Goal: Answer question/provide support: Share knowledge or assist other users

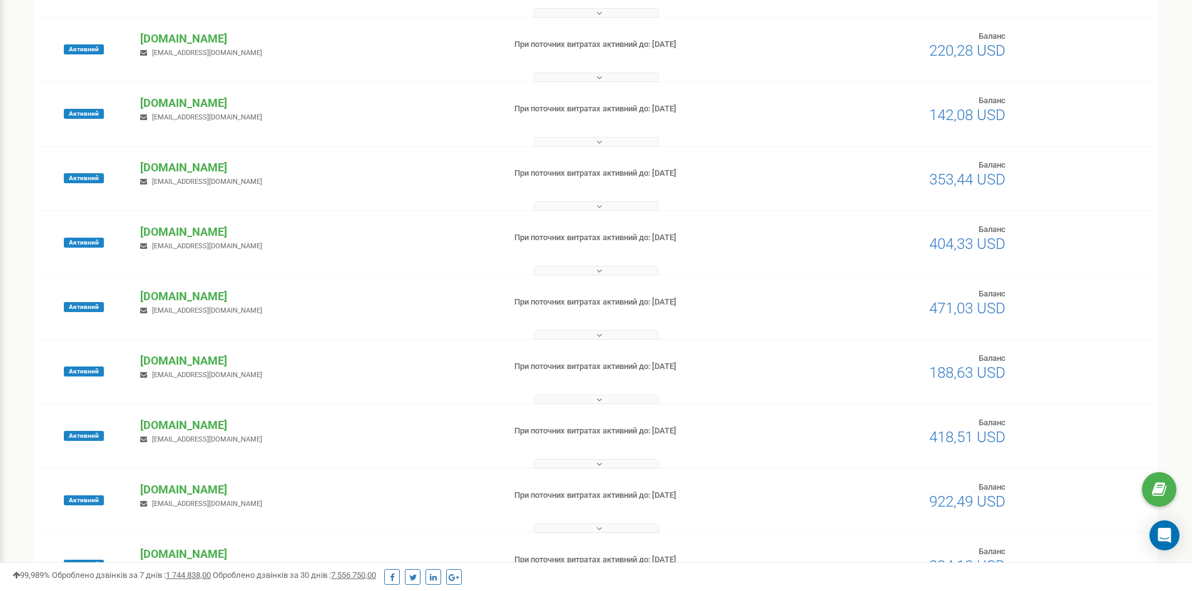
scroll to position [250, 0]
click at [166, 488] on p "[DOMAIN_NAME]" at bounding box center [317, 489] width 354 height 16
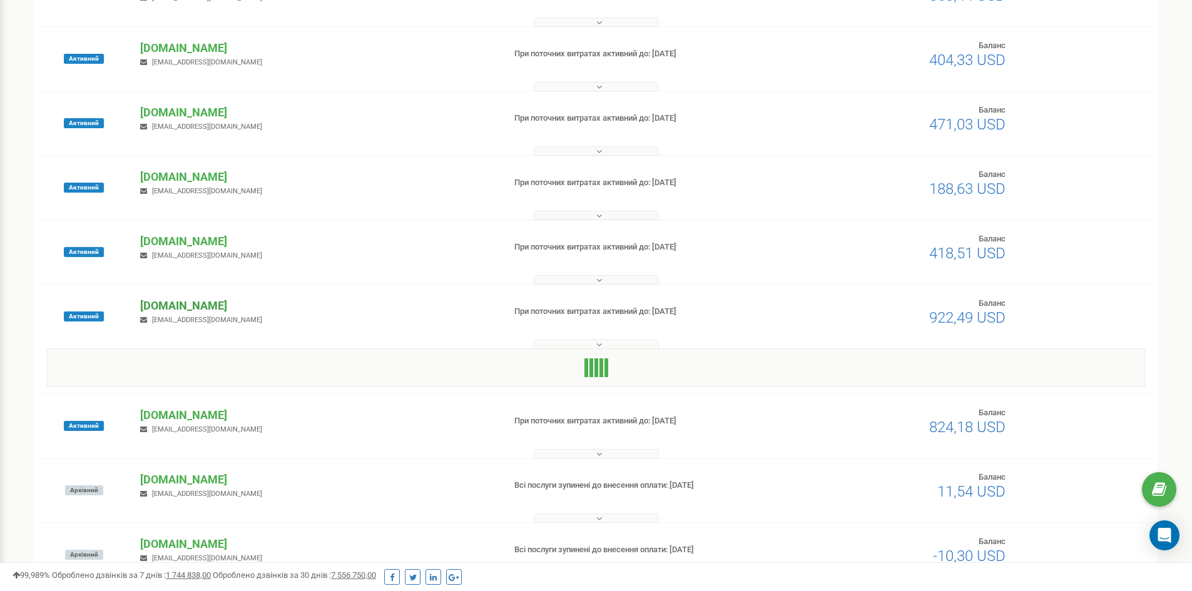
scroll to position [438, 0]
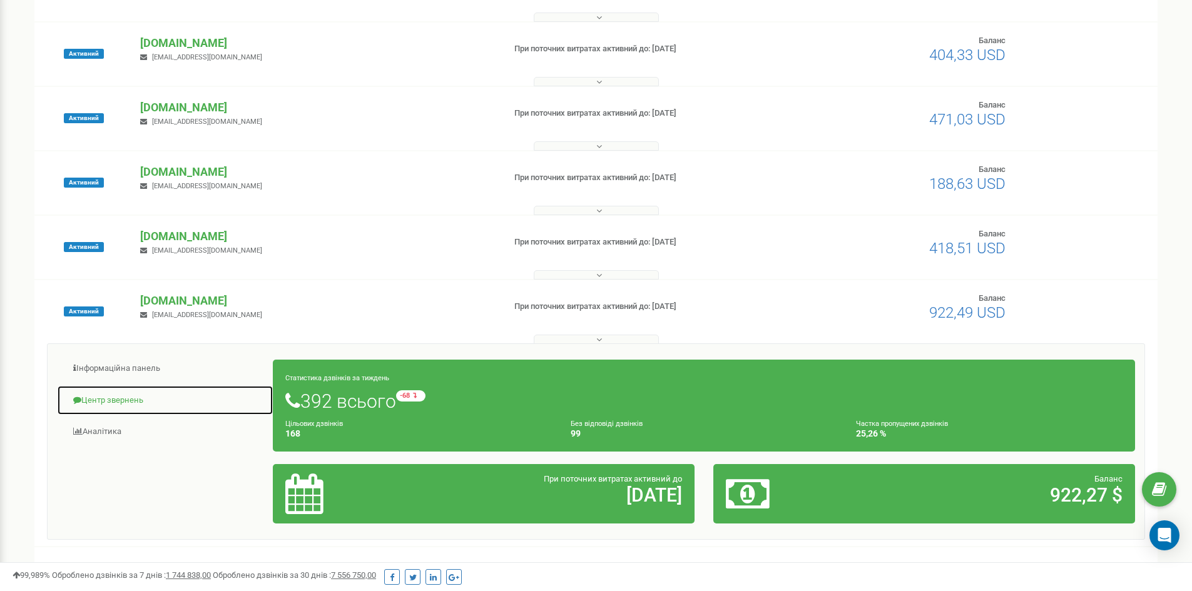
click at [135, 394] on link "Центр звернень" at bounding box center [165, 401] width 217 height 31
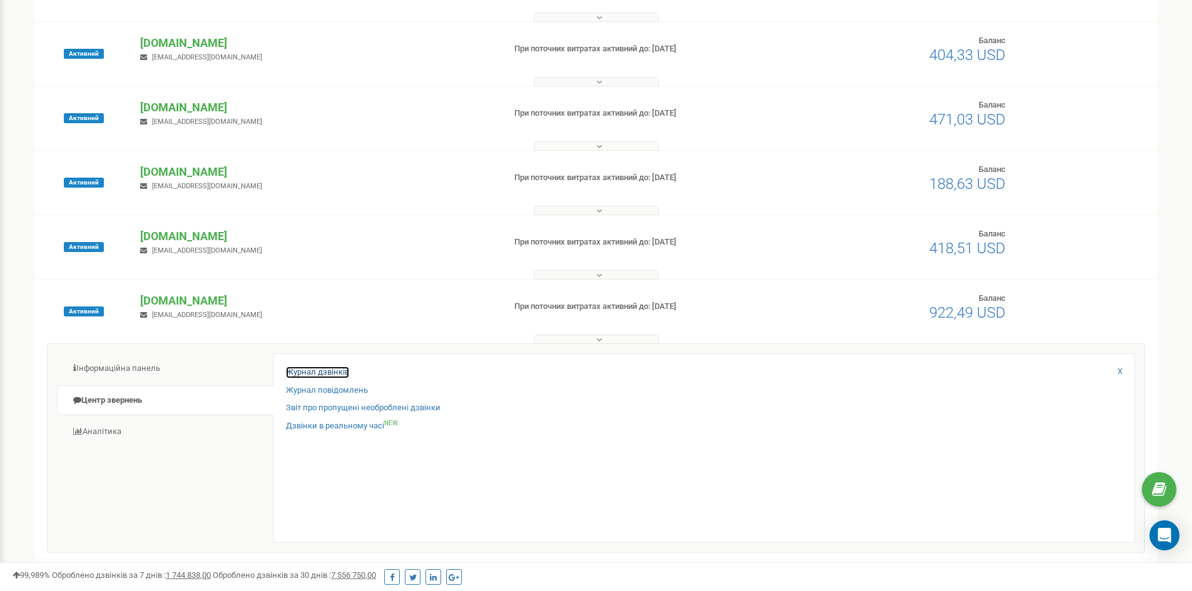
click at [311, 374] on link "Журнал дзвінків" at bounding box center [317, 373] width 63 height 12
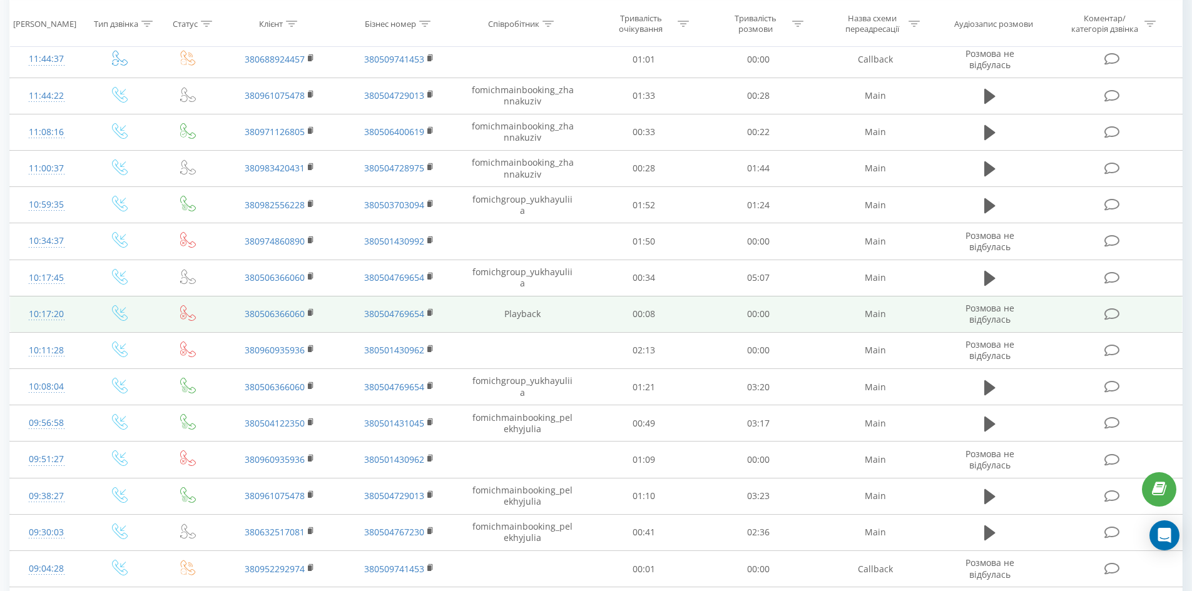
scroll to position [250, 0]
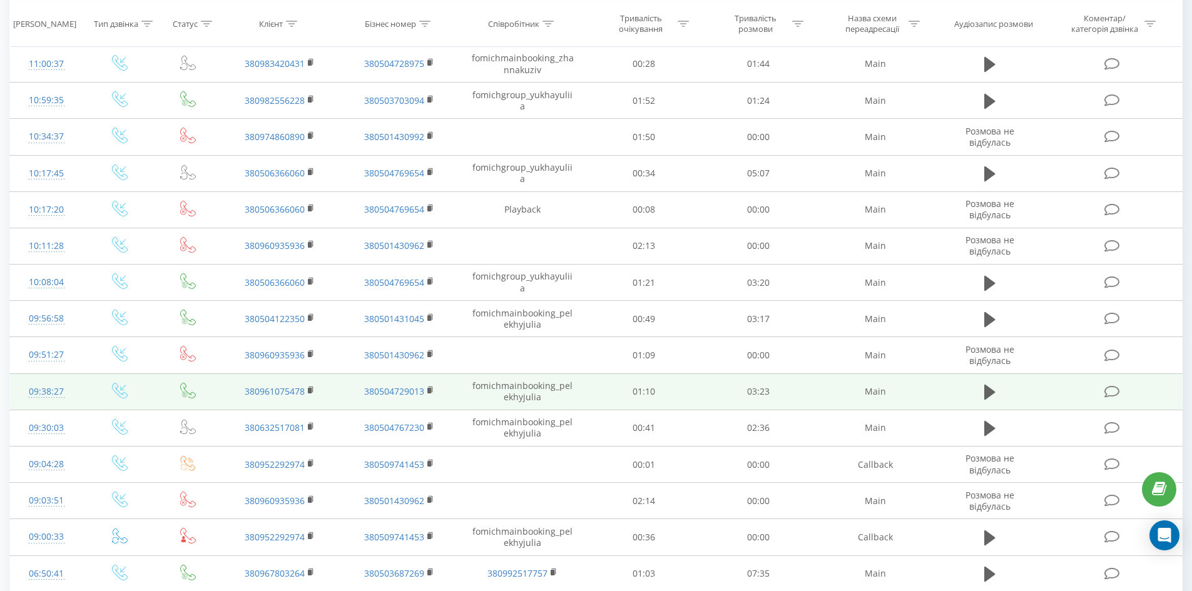
click at [1110, 388] on icon at bounding box center [1113, 392] width 16 height 13
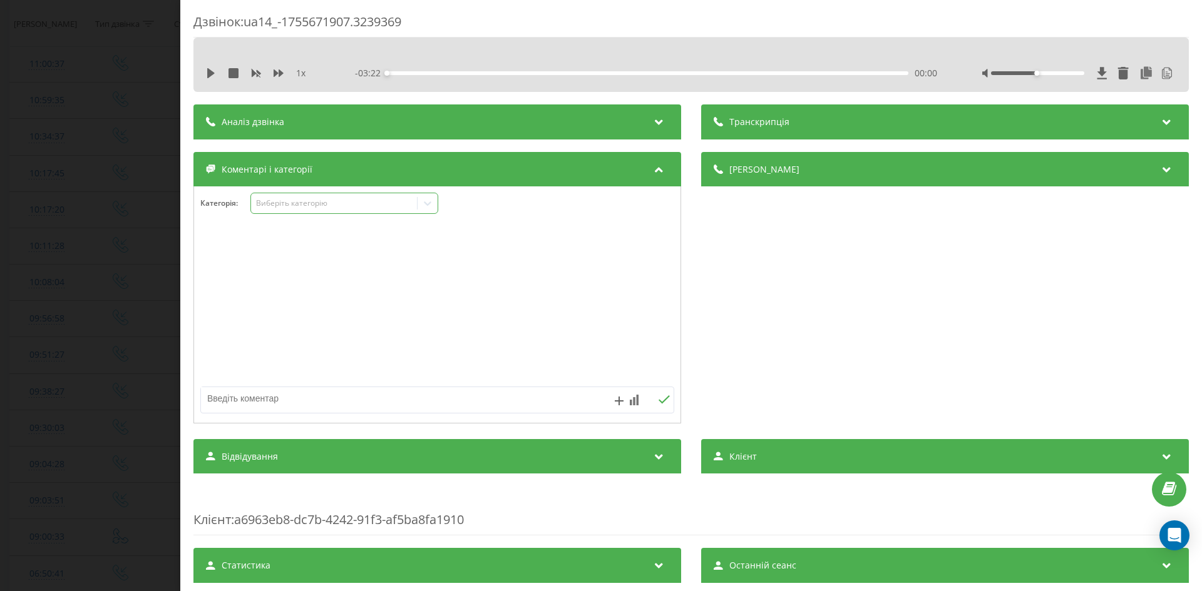
click at [336, 195] on div "Виберіть категорію" at bounding box center [344, 203] width 188 height 21
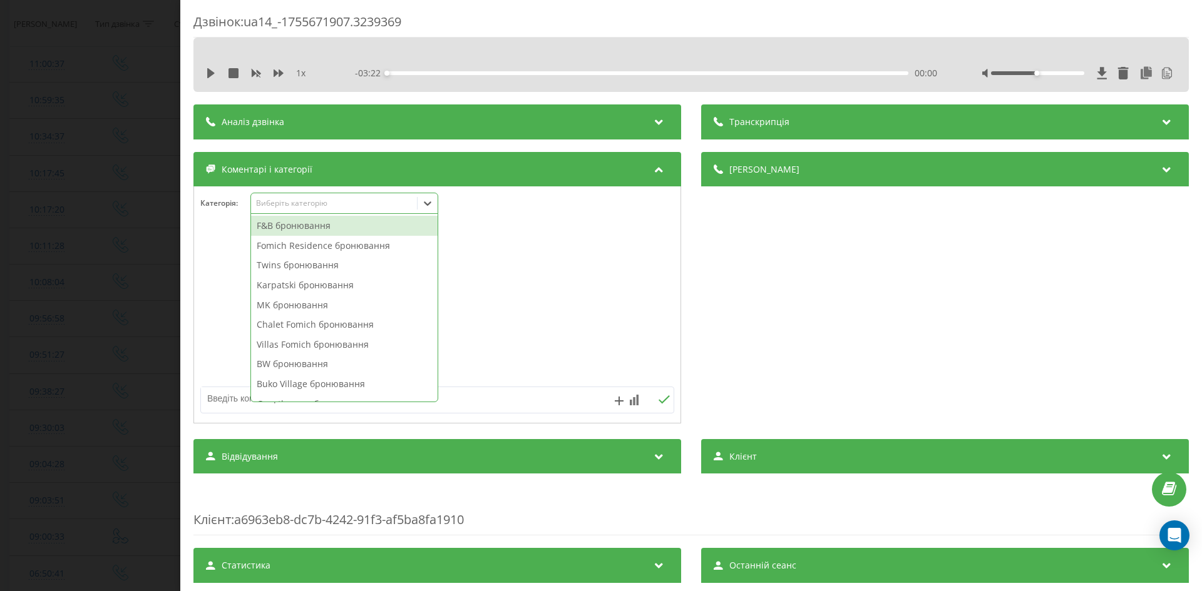
click at [298, 227] on div "F&B бронювання" at bounding box center [344, 226] width 187 height 20
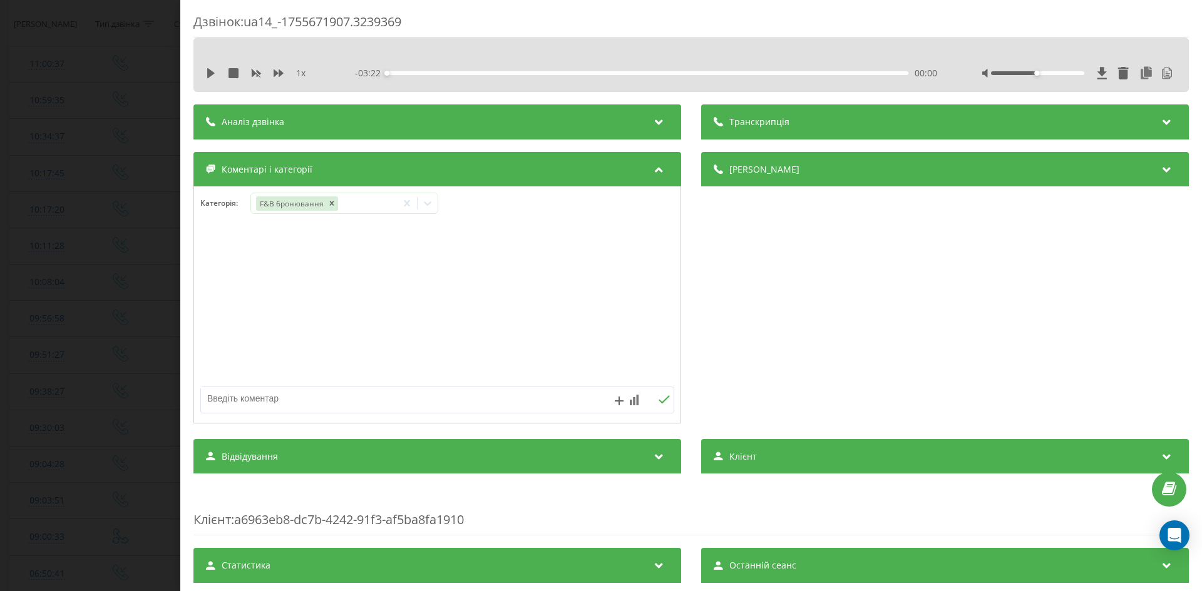
click at [495, 392] on textarea at bounding box center [390, 398] width 378 height 23
drag, startPoint x: 954, startPoint y: 287, endPoint x: 735, endPoint y: 353, distance: 229.5
click at [954, 287] on div "Деталі дзвінка Загальне Дата дзвінка 2025-08-20 09:38:27 Тип дзвінка Вхідний Ст…" at bounding box center [945, 289] width 488 height 275
click at [299, 404] on textarea at bounding box center [390, 398] width 378 height 23
type textarea "25.08-28.08"
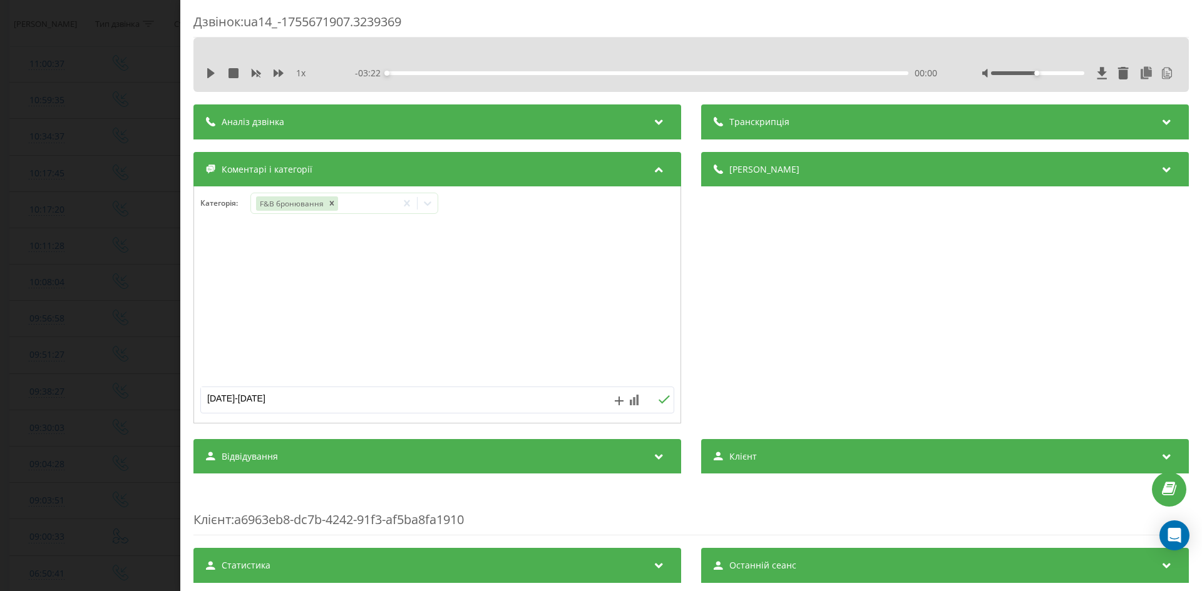
click at [666, 402] on button at bounding box center [663, 400] width 19 height 11
click at [92, 261] on div "Дзвінок : ua14_-1755671907.3239369 1 x - 03:22 00:00 00:00 Транскрипція 00:00 F…" at bounding box center [601, 295] width 1202 height 591
